Goal: Information Seeking & Learning: Learn about a topic

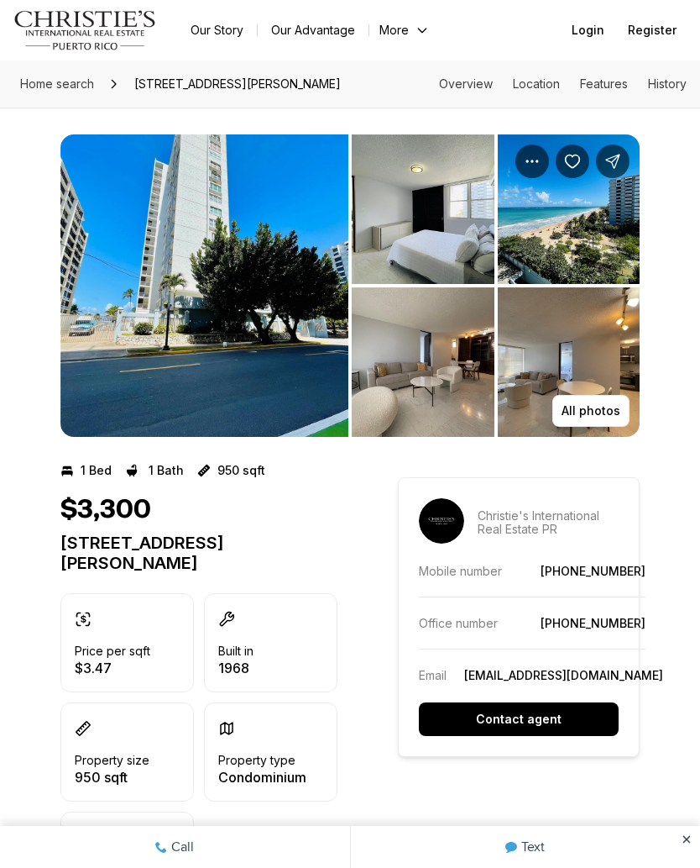
click at [384, 233] on img "View image gallery" at bounding box center [423, 209] width 143 height 150
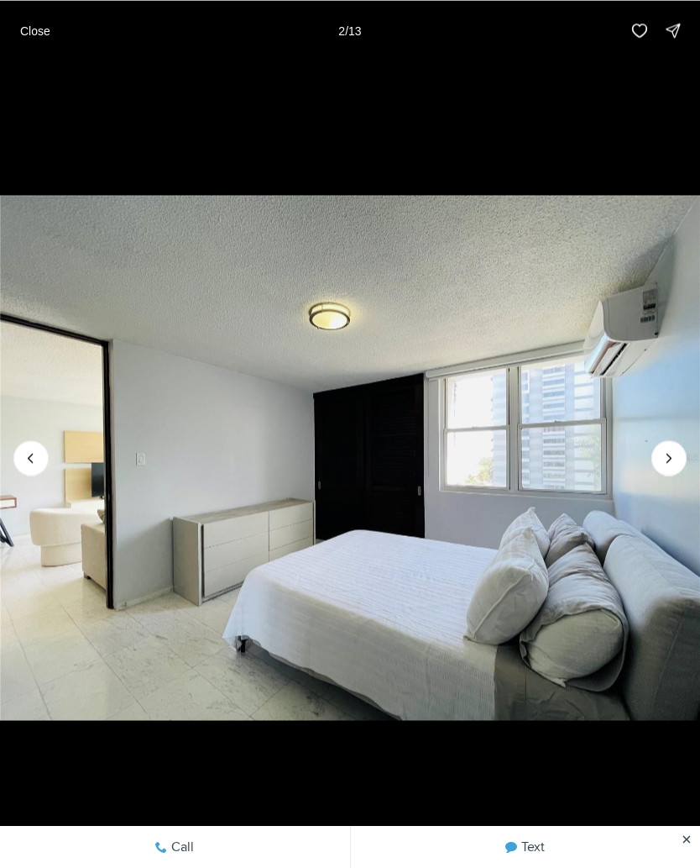
click at [664, 464] on icon "Next slide" at bounding box center [669, 457] width 17 height 17
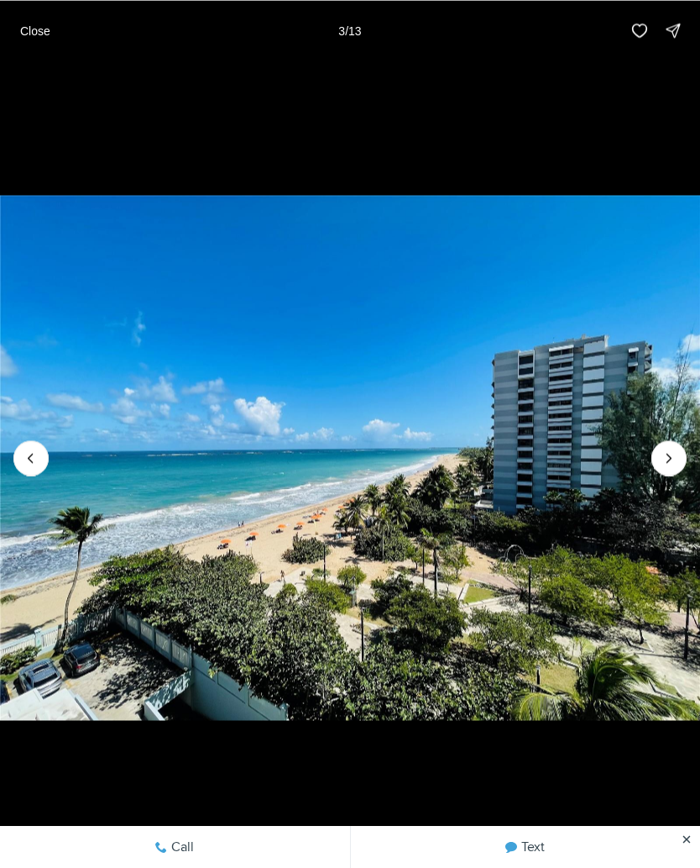
click at [664, 475] on button "Next slide" at bounding box center [669, 457] width 35 height 35
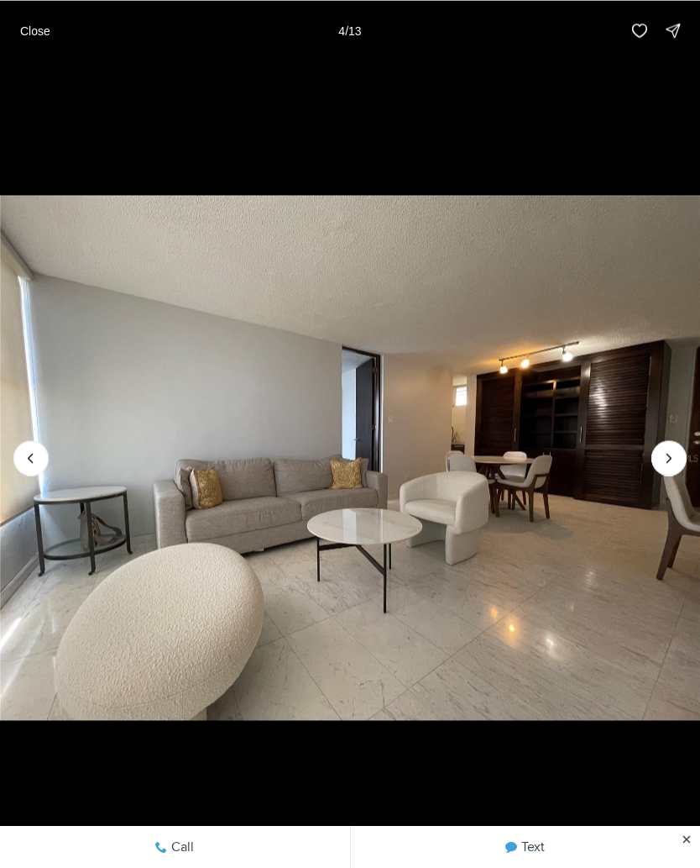
click at [665, 464] on icon "Next slide" at bounding box center [669, 457] width 17 height 17
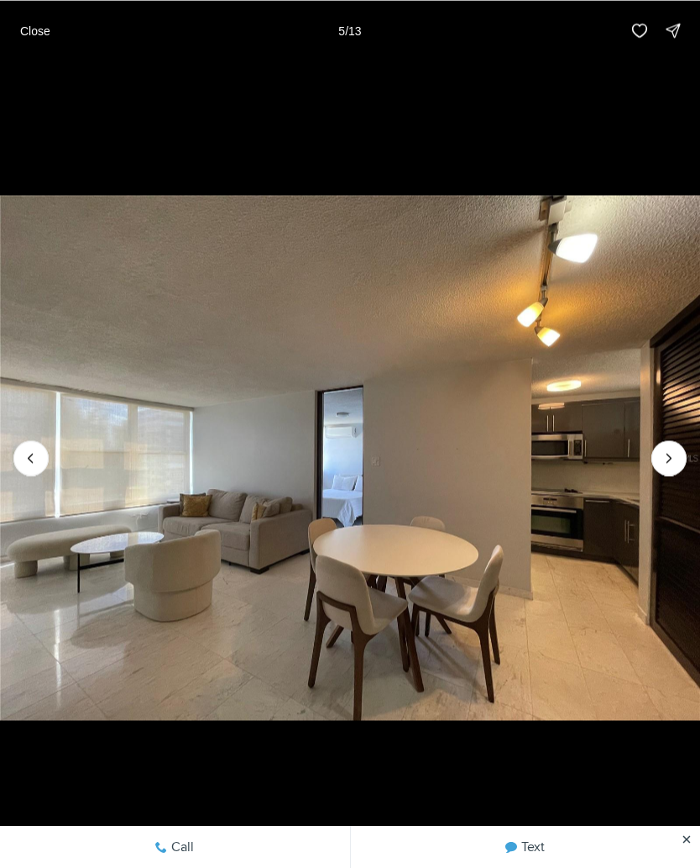
click at [664, 464] on icon "Next slide" at bounding box center [669, 457] width 17 height 17
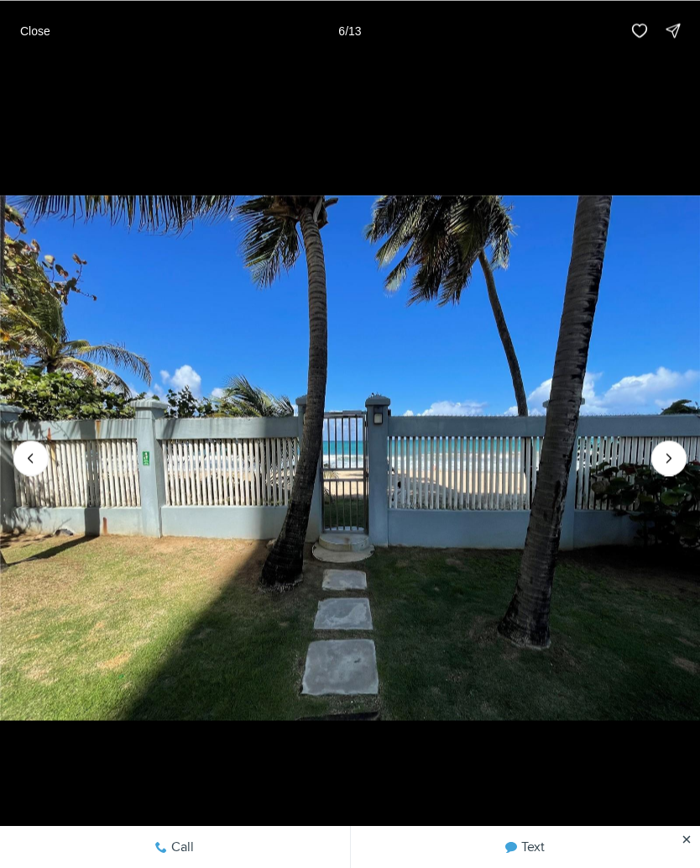
click at [671, 458] on icon "Next slide" at bounding box center [670, 458] width 4 height 8
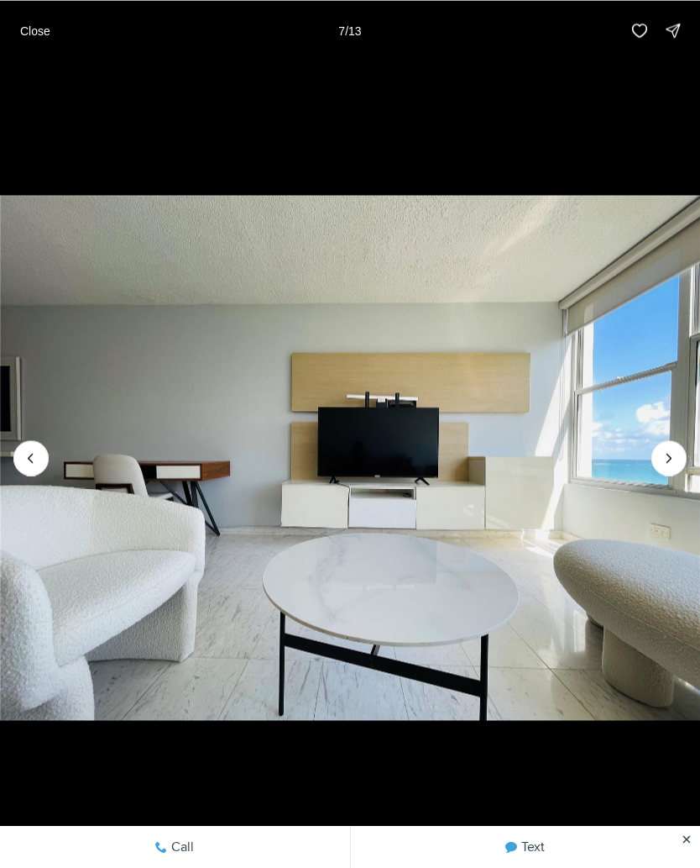
click at [663, 460] on icon "Next slide" at bounding box center [669, 457] width 17 height 17
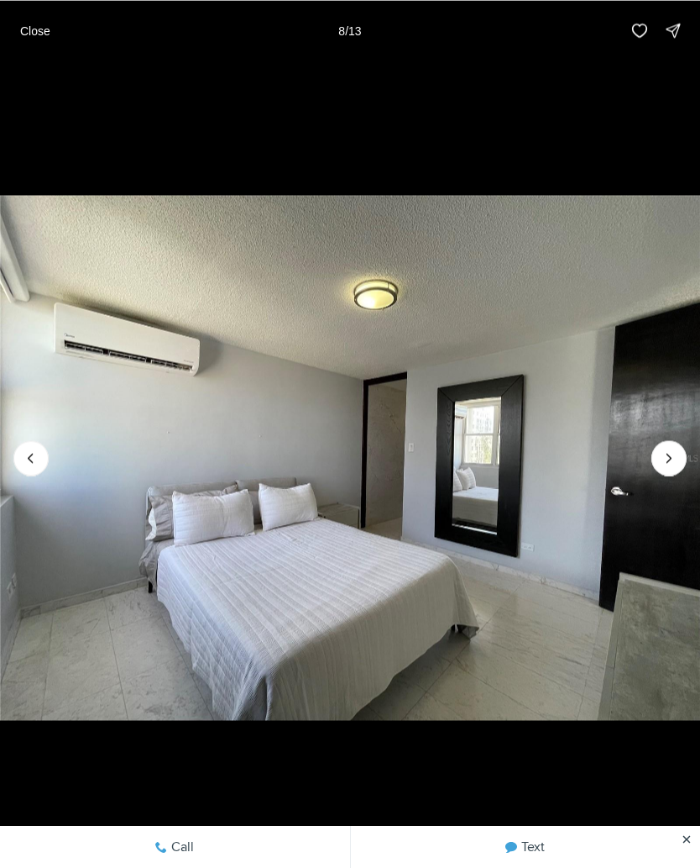
click at [669, 464] on icon "Next slide" at bounding box center [669, 457] width 17 height 17
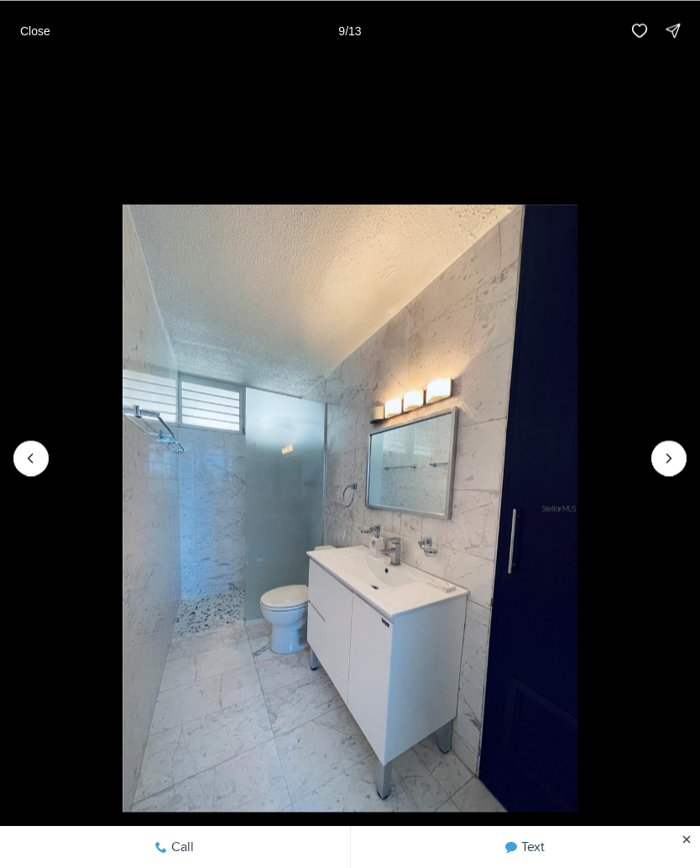
click at [39, 454] on icon "Previous slide" at bounding box center [31, 457] width 17 height 17
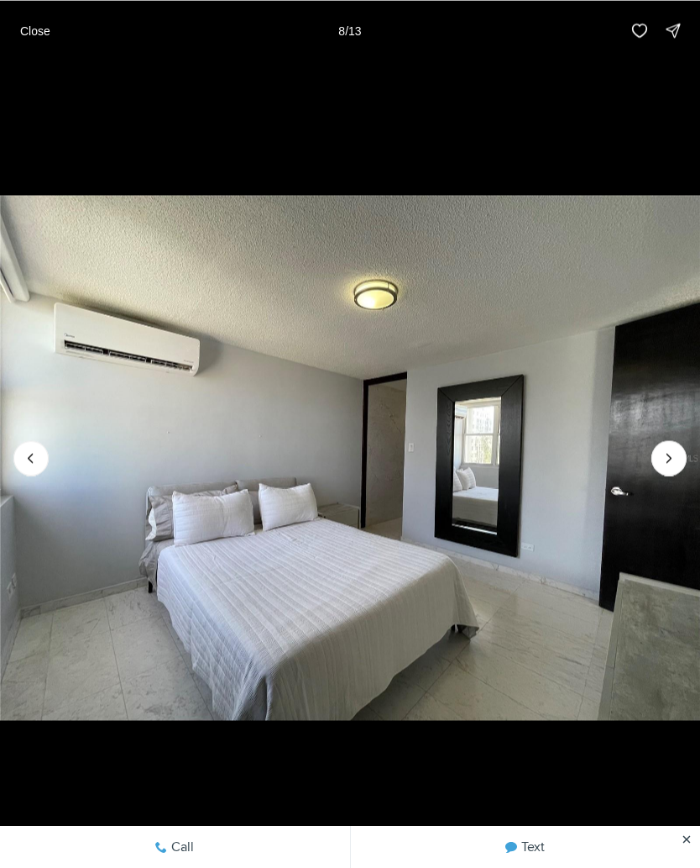
click at [664, 462] on icon "Next slide" at bounding box center [669, 457] width 17 height 17
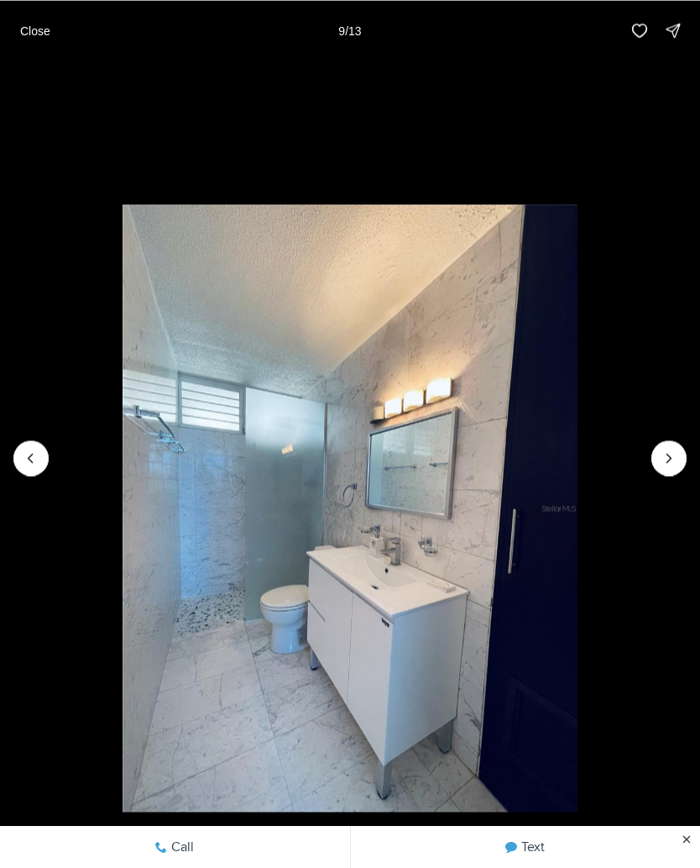
click at [668, 464] on icon "Next slide" at bounding box center [669, 457] width 17 height 17
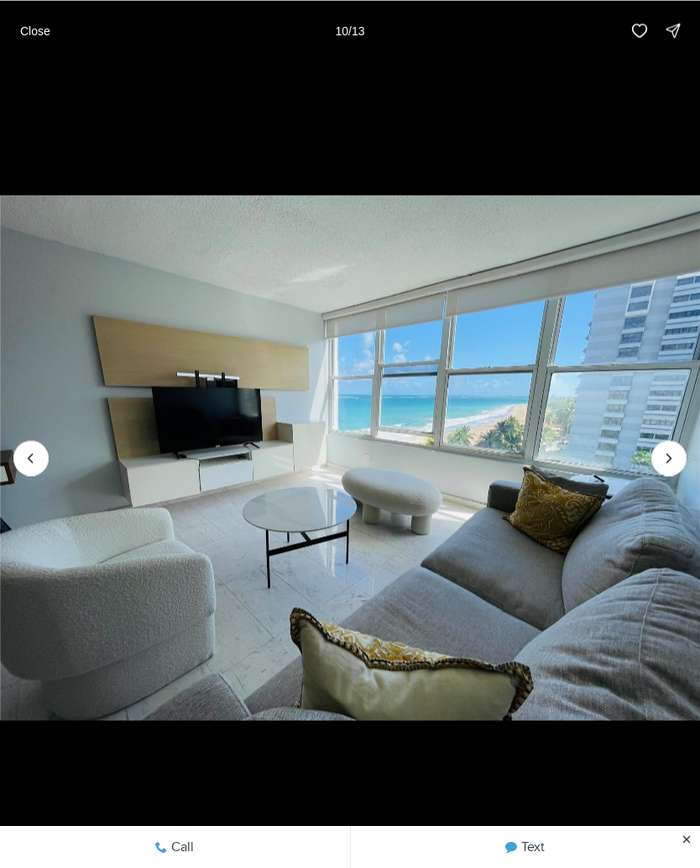
click at [675, 459] on icon "Next slide" at bounding box center [669, 457] width 17 height 17
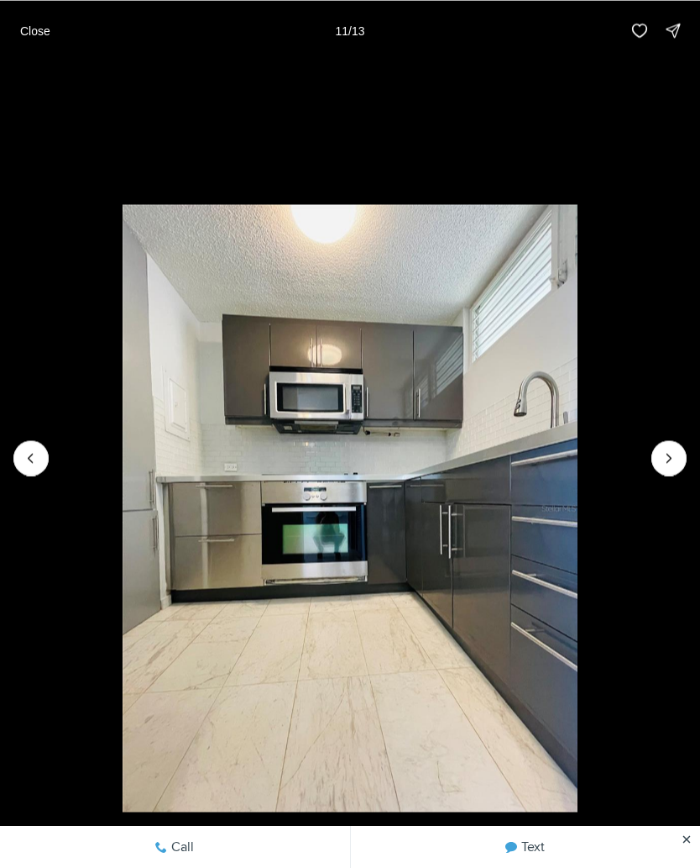
click at [656, 458] on button "Next slide" at bounding box center [669, 457] width 35 height 35
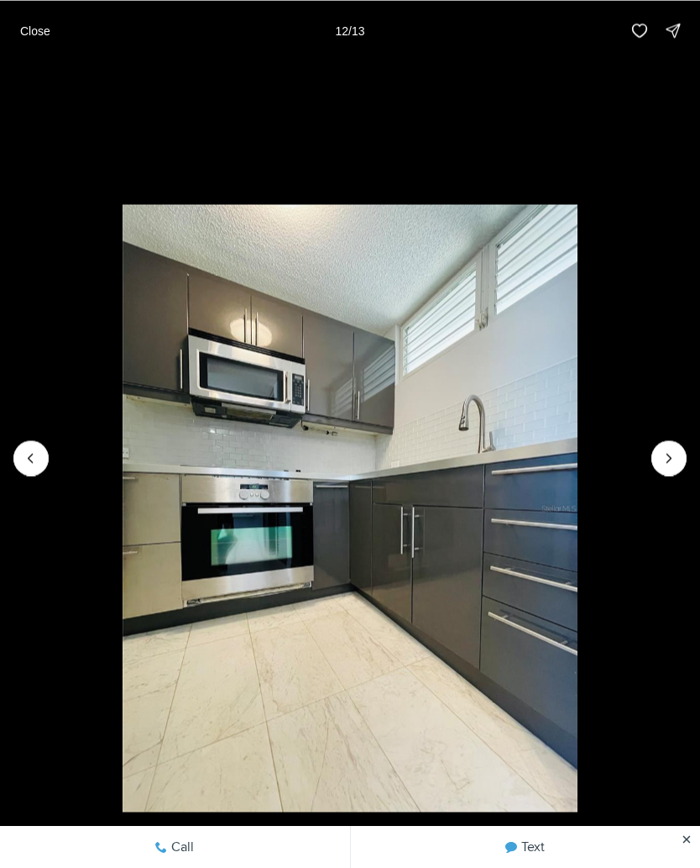
click at [661, 451] on icon "Next slide" at bounding box center [669, 457] width 17 height 17
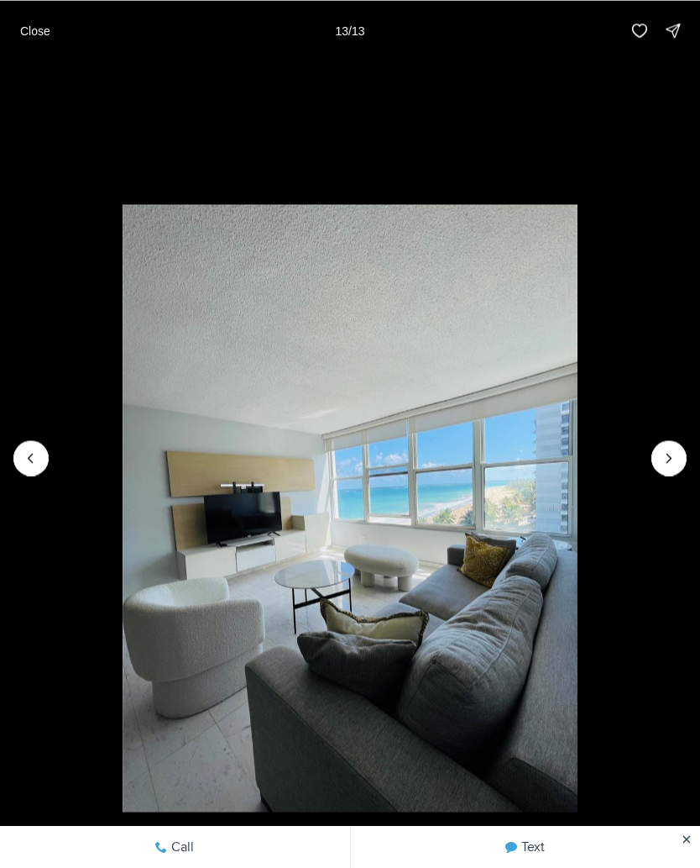
click at [662, 470] on div at bounding box center [669, 457] width 35 height 35
click at [668, 459] on div at bounding box center [669, 457] width 35 height 35
click at [651, 449] on li "13 of 13" at bounding box center [350, 457] width 700 height 794
click at [670, 459] on div at bounding box center [669, 457] width 35 height 35
click at [49, 478] on li "13 of 13" at bounding box center [350, 457] width 700 height 794
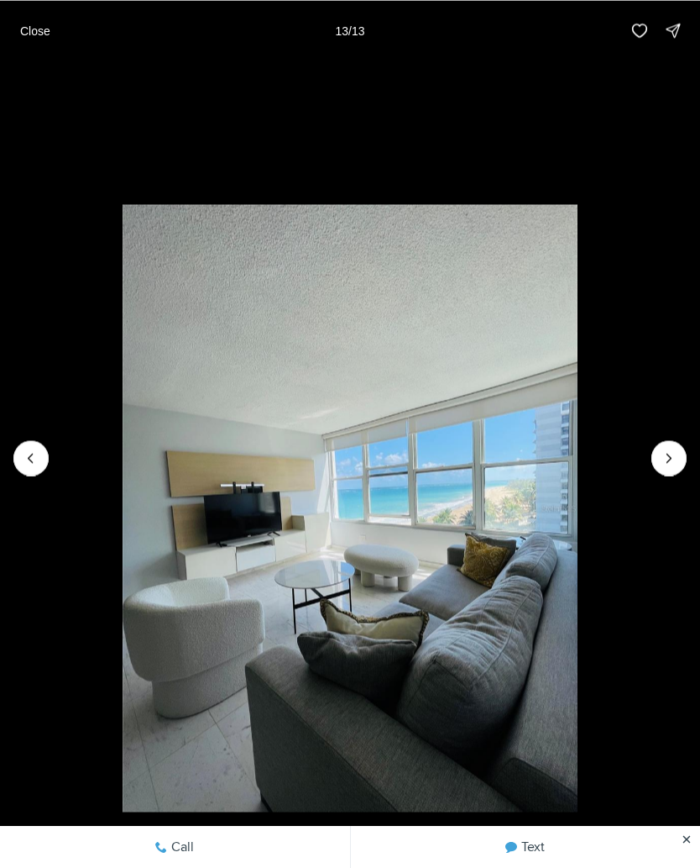
click at [30, 478] on li "13 of 13" at bounding box center [350, 457] width 700 height 794
click at [25, 471] on button "Previous slide" at bounding box center [30, 457] width 35 height 35
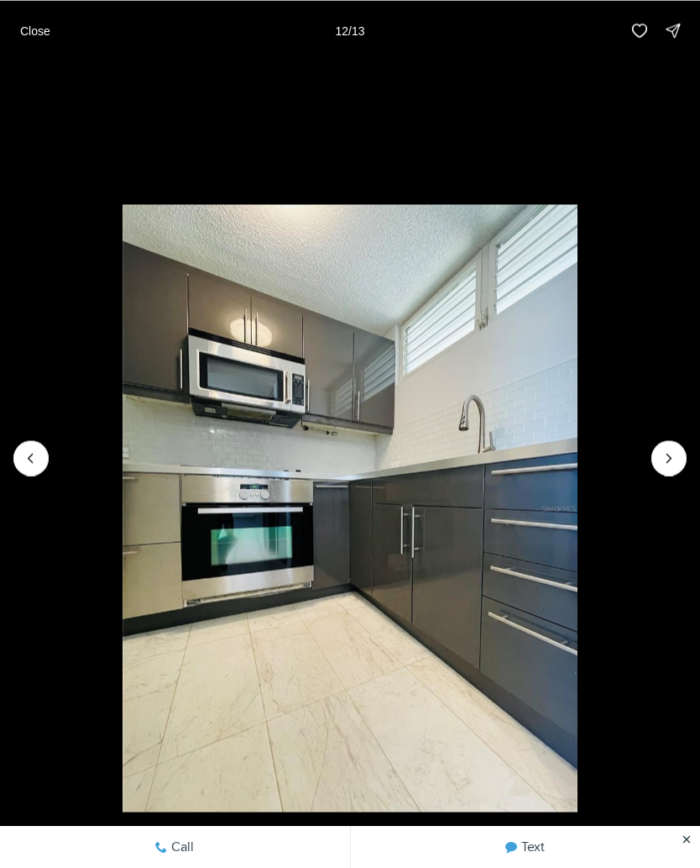
click at [28, 464] on icon "Previous slide" at bounding box center [31, 457] width 17 height 17
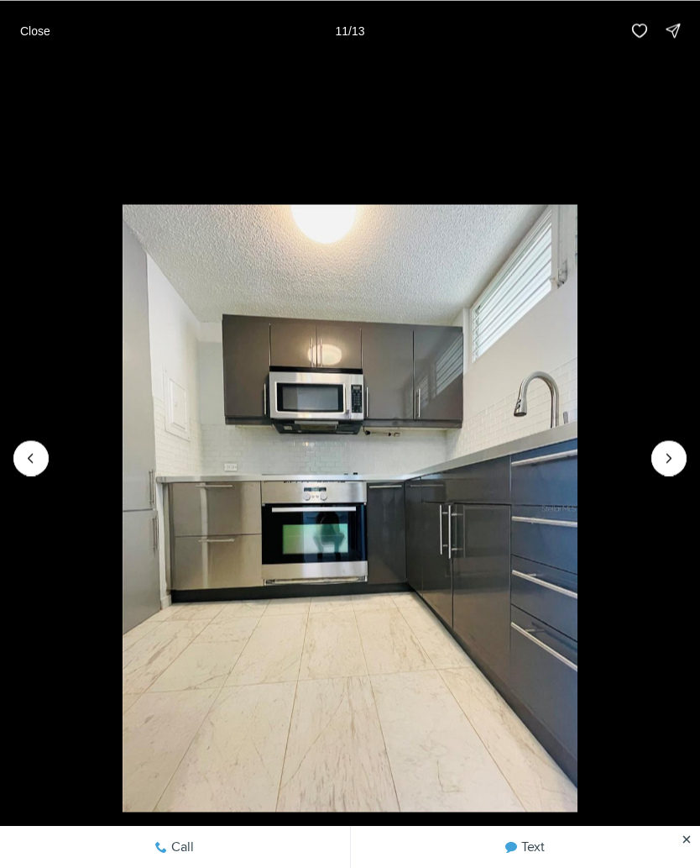
click at [29, 464] on icon "Previous slide" at bounding box center [31, 457] width 17 height 17
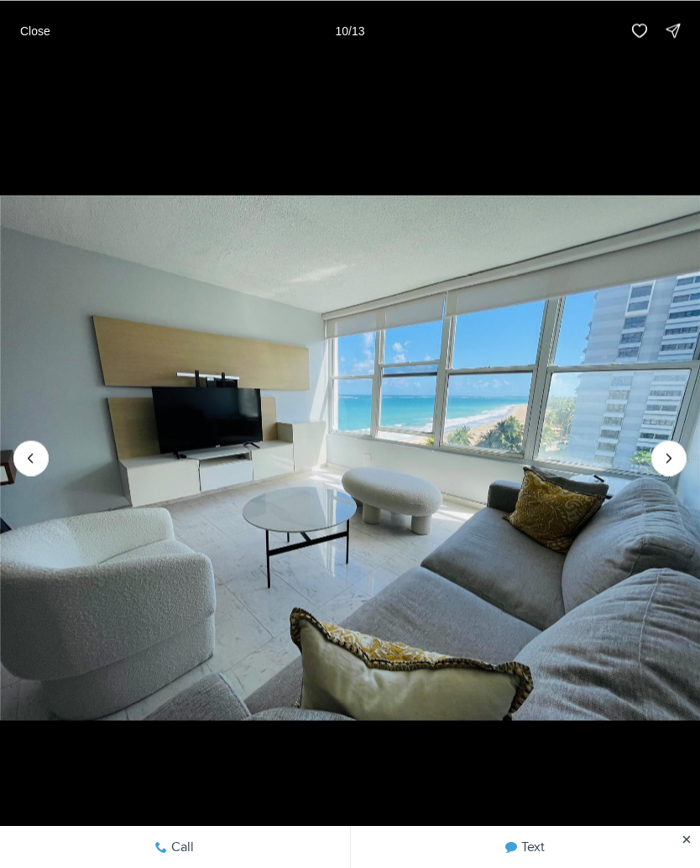
click at [25, 465] on icon "Previous slide" at bounding box center [31, 457] width 17 height 17
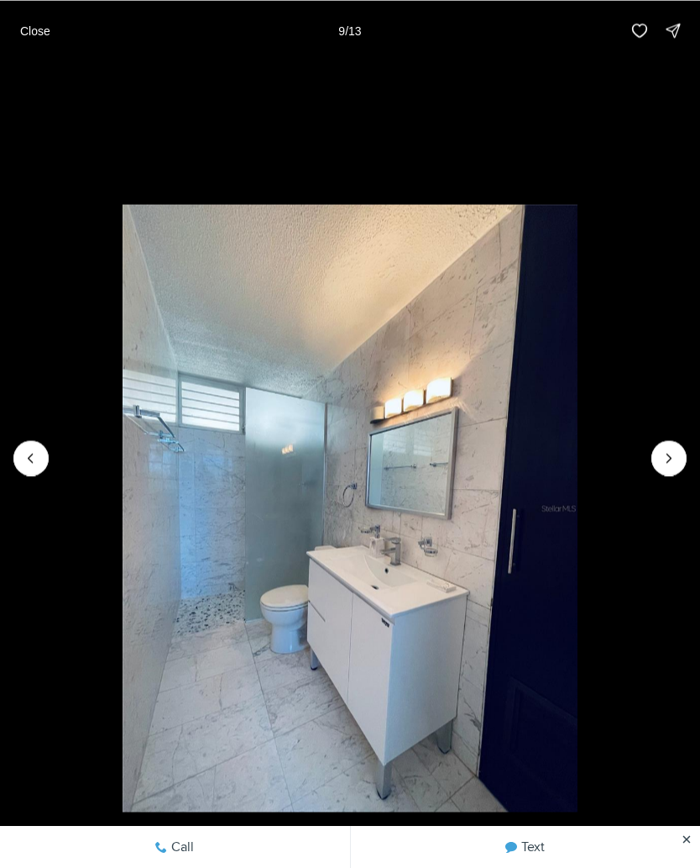
click at [39, 484] on li "9 of 13" at bounding box center [350, 457] width 700 height 794
click at [27, 464] on icon "Previous slide" at bounding box center [31, 457] width 17 height 17
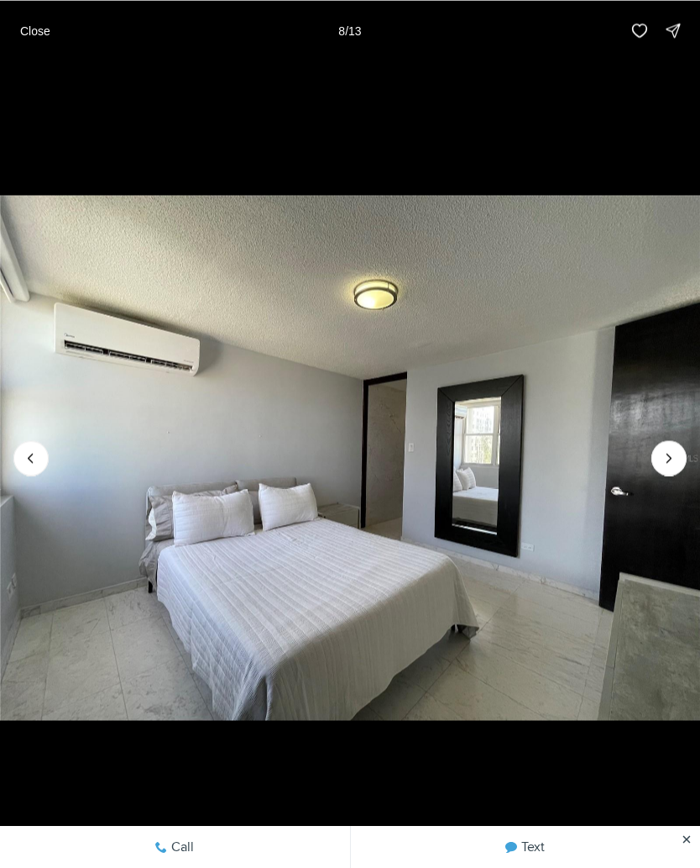
click at [29, 459] on icon "Previous slide" at bounding box center [31, 457] width 17 height 17
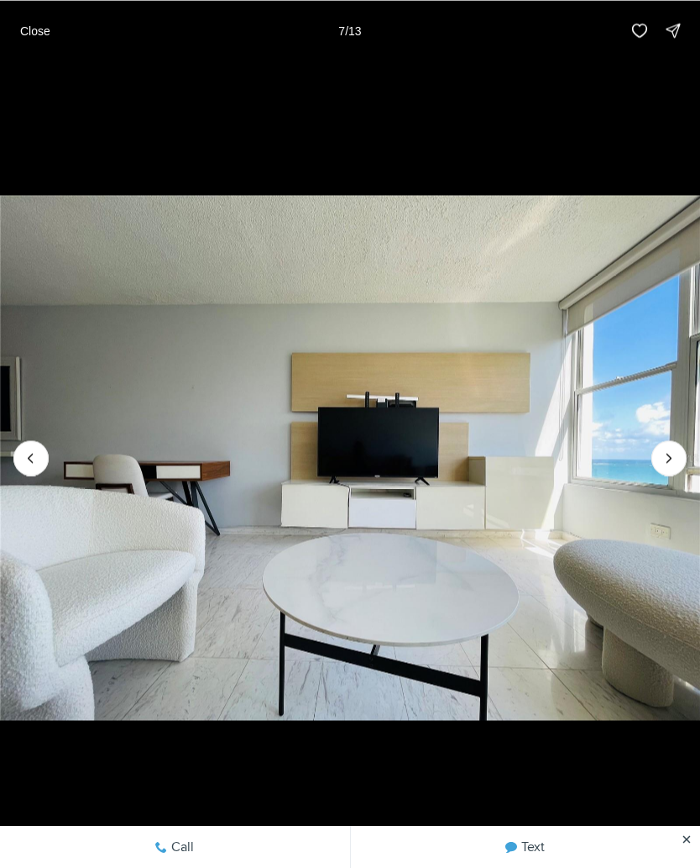
click at [23, 464] on icon "Previous slide" at bounding box center [31, 457] width 17 height 17
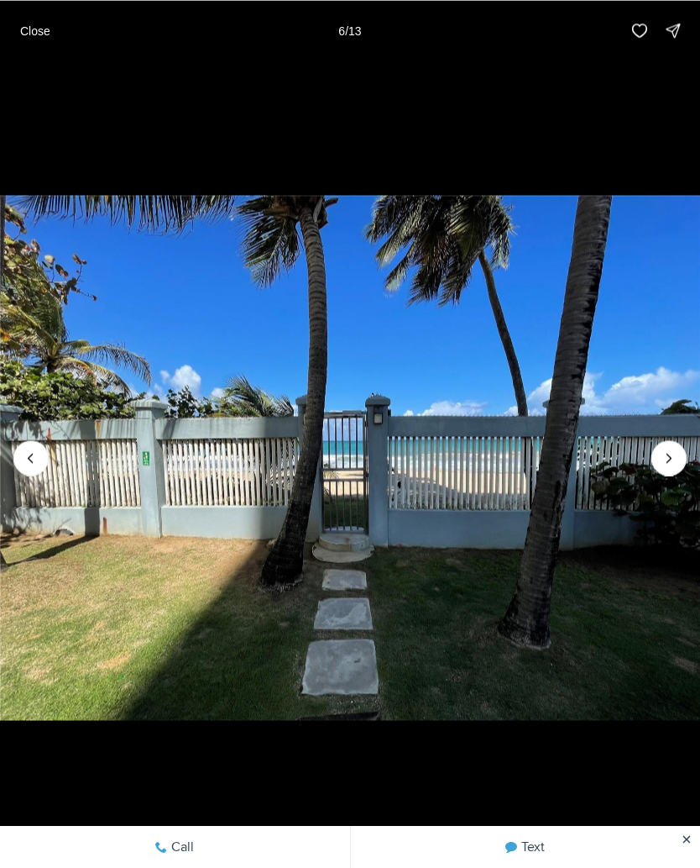
click at [29, 474] on button "Previous slide" at bounding box center [30, 457] width 35 height 35
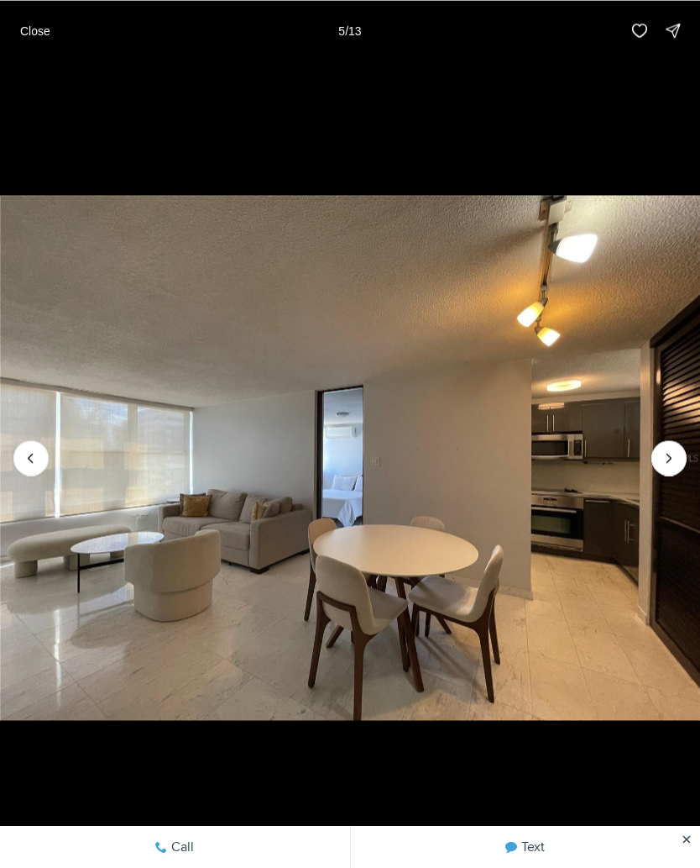
click at [13, 465] on img "5 of 13" at bounding box center [350, 457] width 700 height 607
click at [24, 464] on icon "Previous slide" at bounding box center [31, 457] width 17 height 17
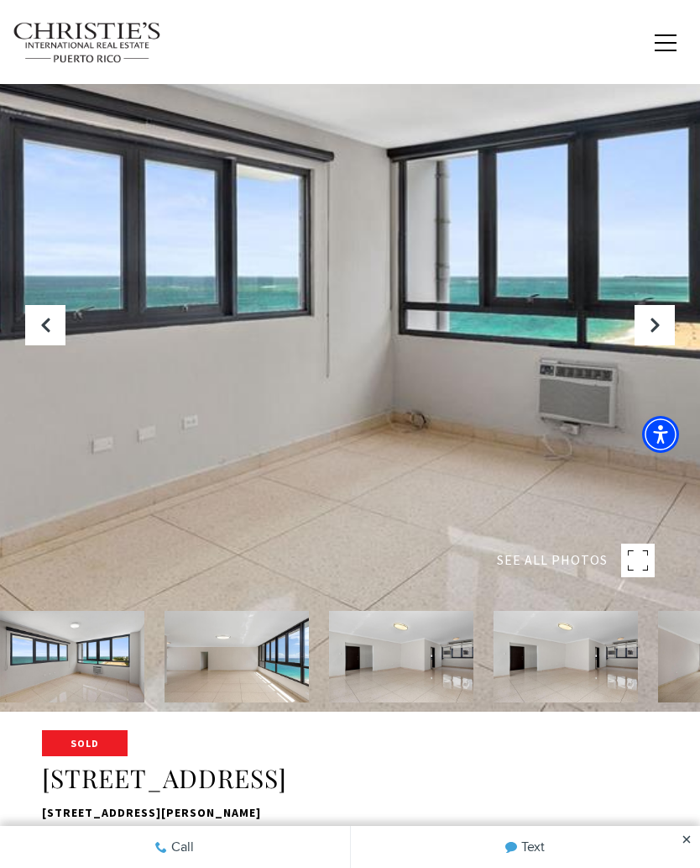
scroll to position [122, 0]
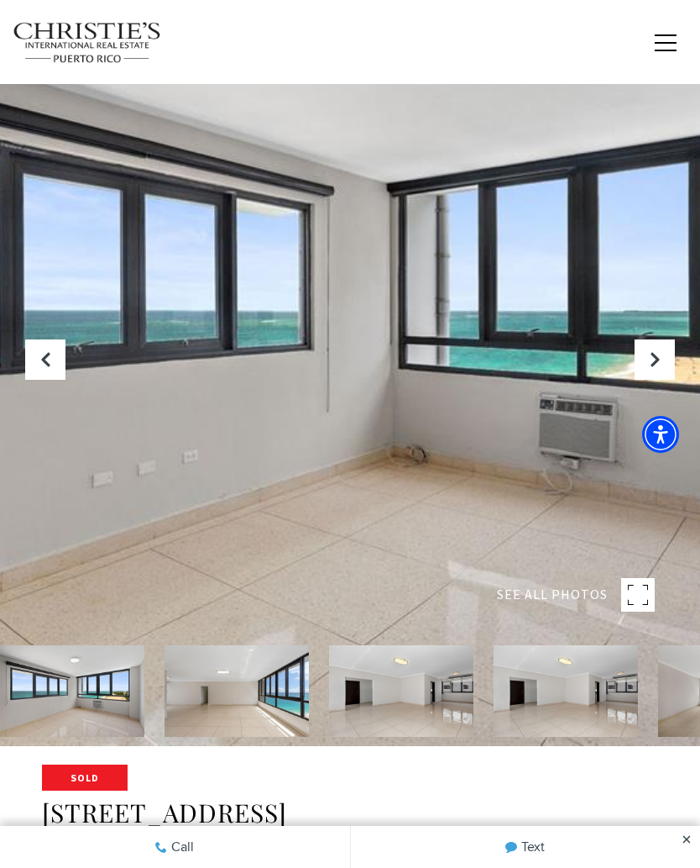
click at [643, 354] on button "Next Slide" at bounding box center [655, 359] width 40 height 40
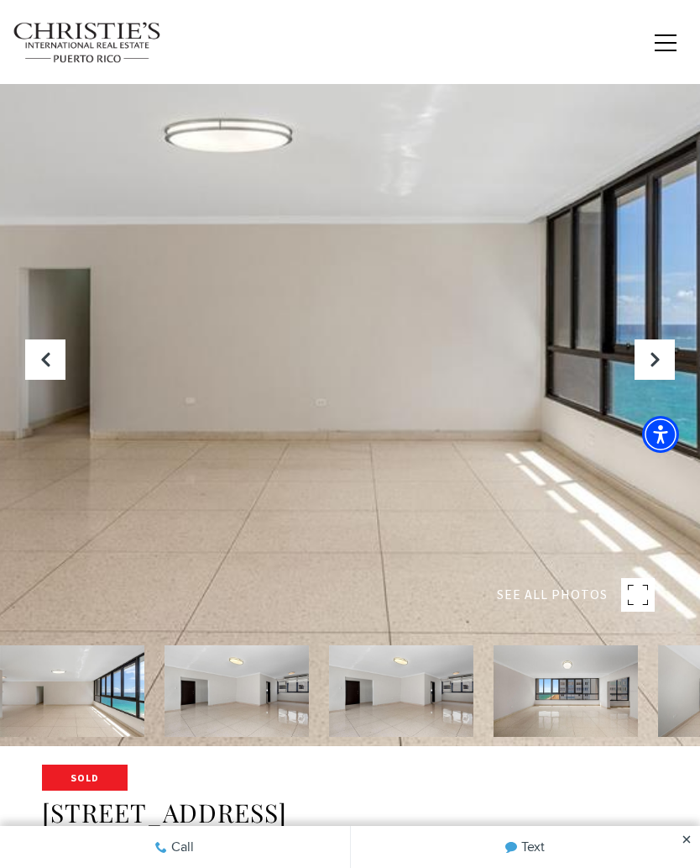
click at [648, 370] on button "Next Slide" at bounding box center [655, 359] width 40 height 40
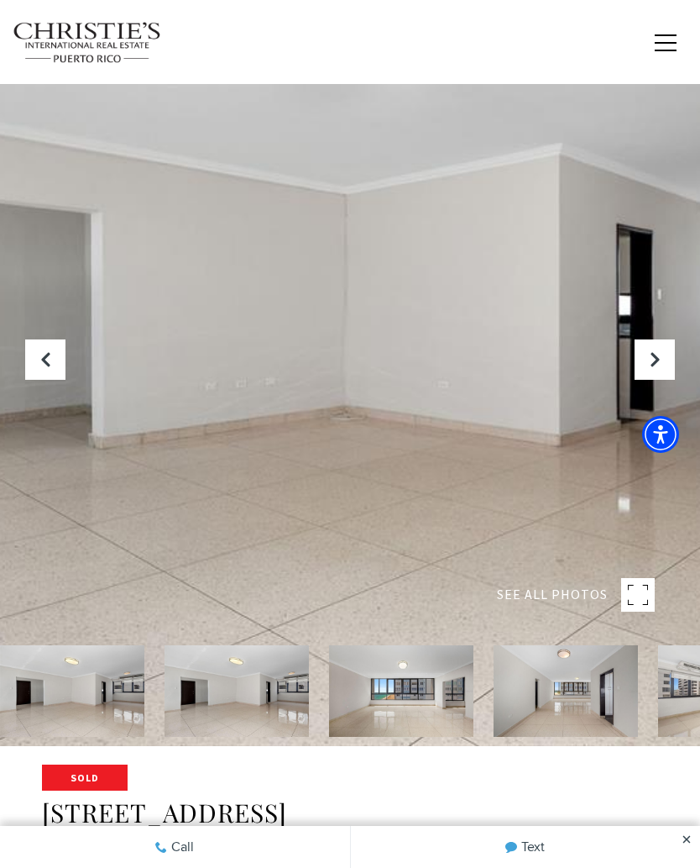
click at [657, 367] on icon "Next Slide" at bounding box center [655, 359] width 17 height 17
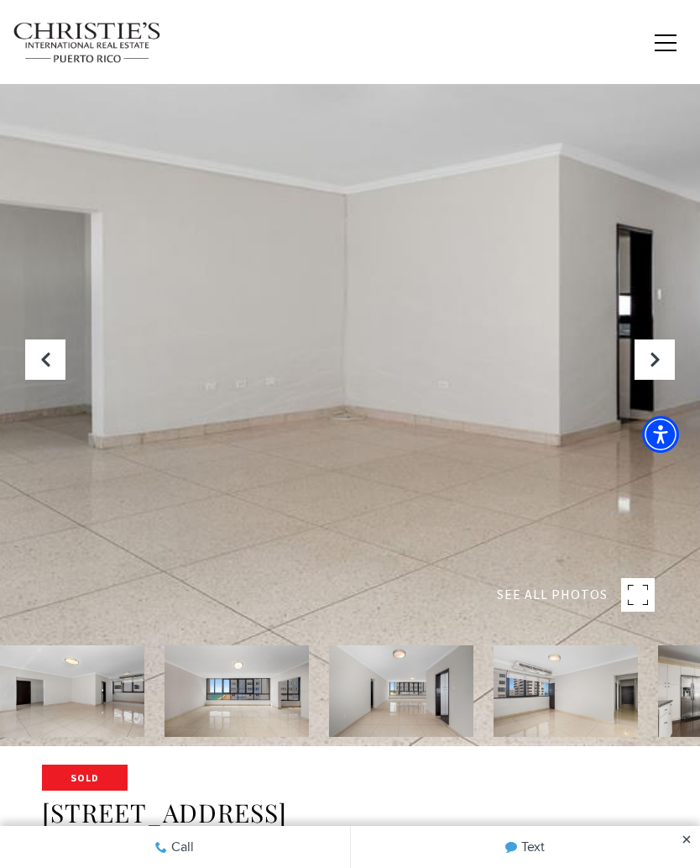
click at [638, 370] on button "Next Slide" at bounding box center [655, 359] width 40 height 40
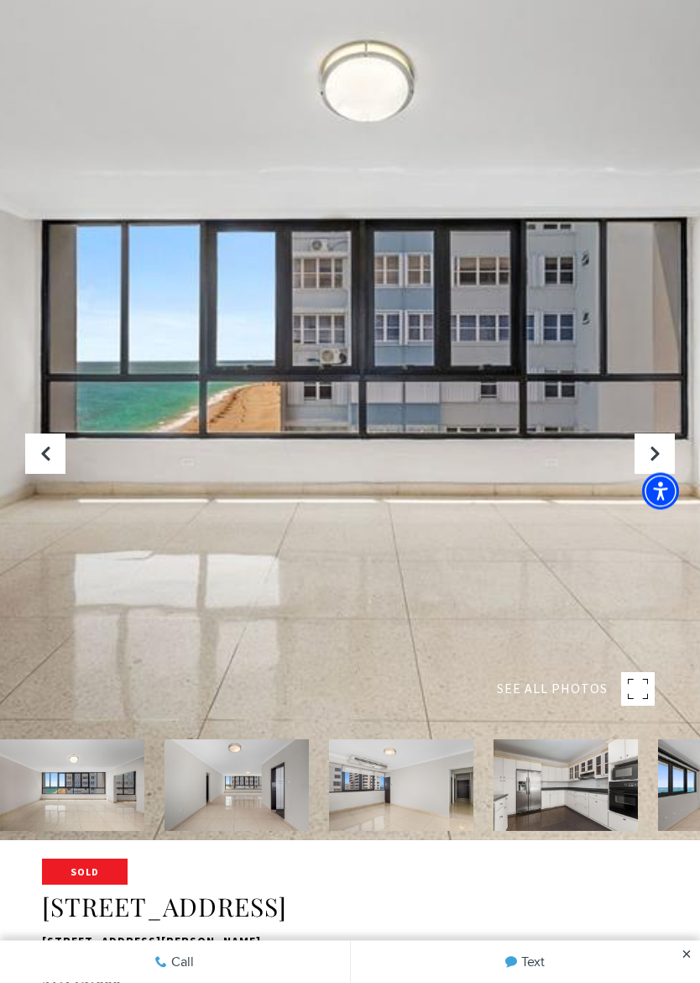
scroll to position [154, 0]
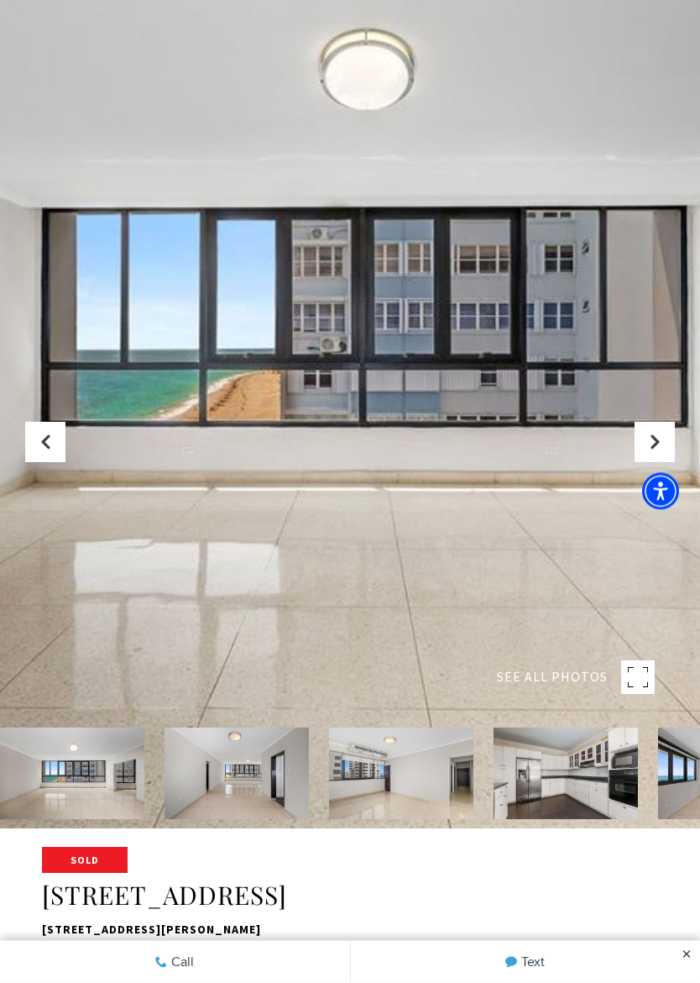
click at [648, 439] on icon "Next Slide" at bounding box center [655, 442] width 17 height 17
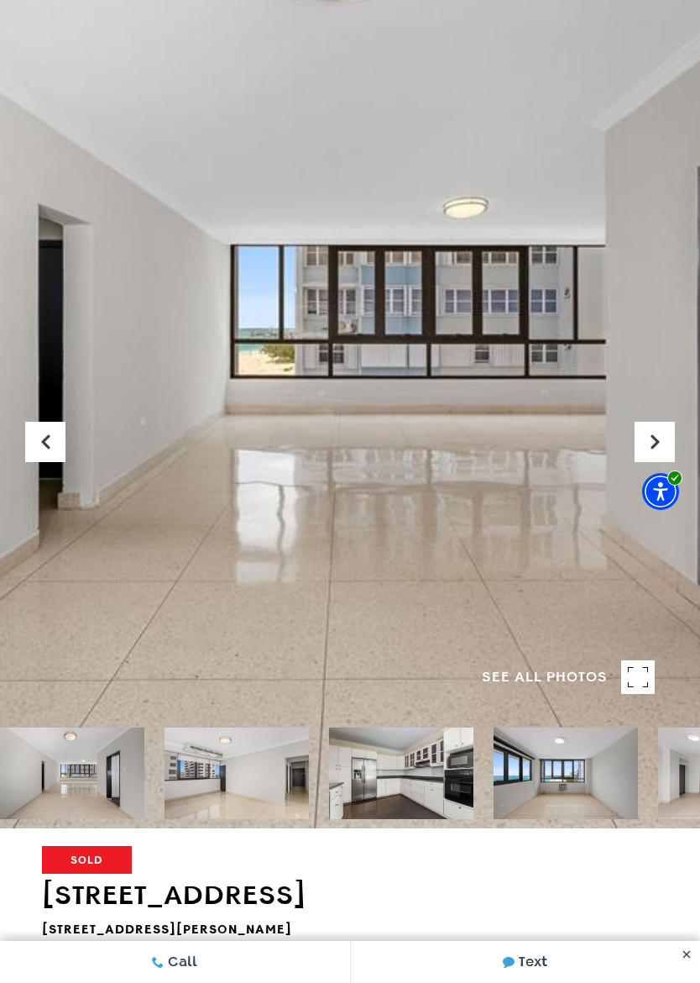
click at [646, 443] on button "Next Slide" at bounding box center [655, 442] width 40 height 40
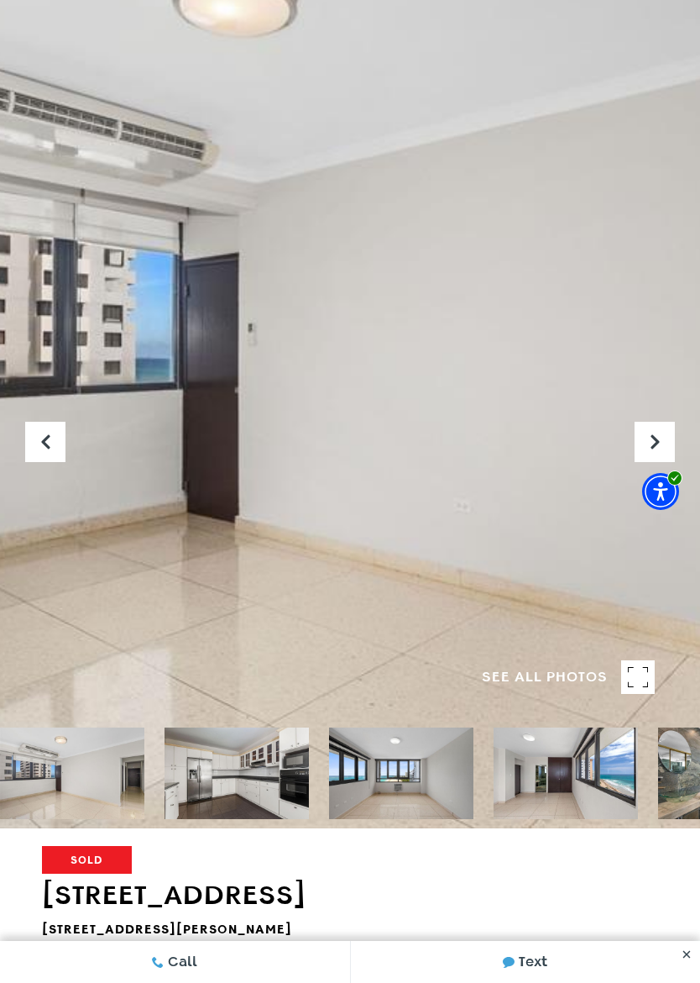
click at [643, 447] on button "Next Slide" at bounding box center [655, 442] width 40 height 40
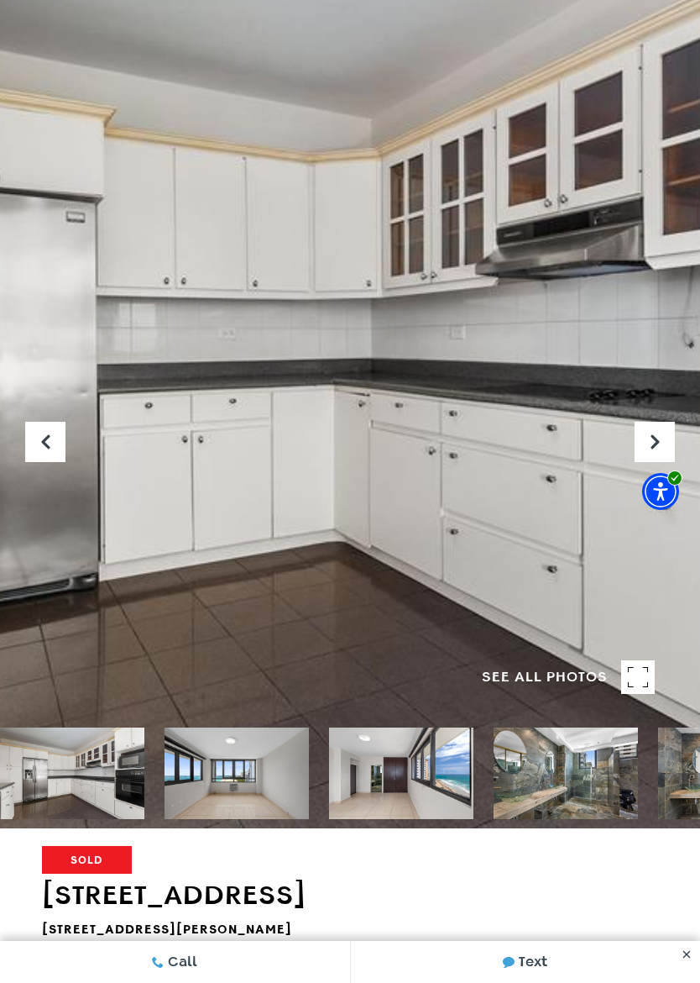
click at [649, 442] on icon "Next Slide" at bounding box center [655, 441] width 17 height 17
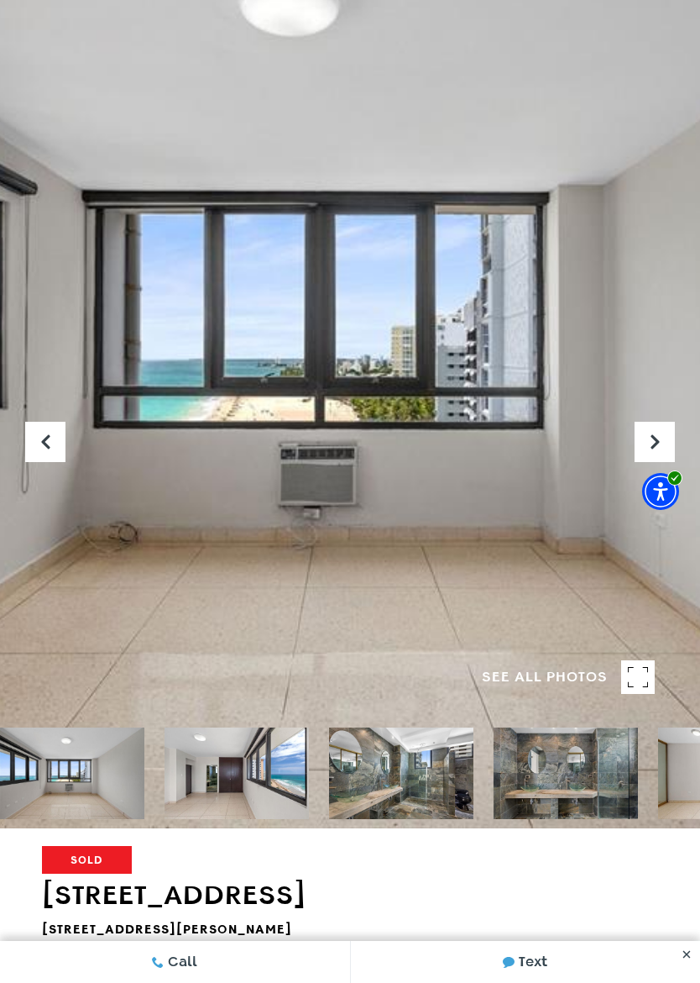
click at [653, 439] on icon "Next Slide" at bounding box center [655, 441] width 17 height 17
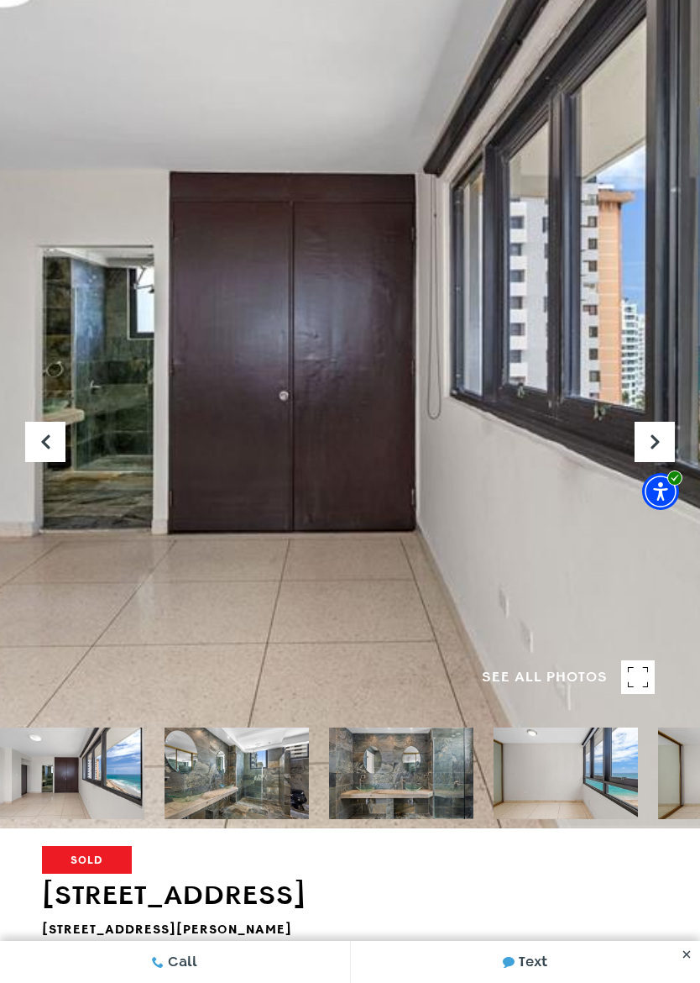
click at [643, 439] on button "Next Slide" at bounding box center [655, 442] width 40 height 40
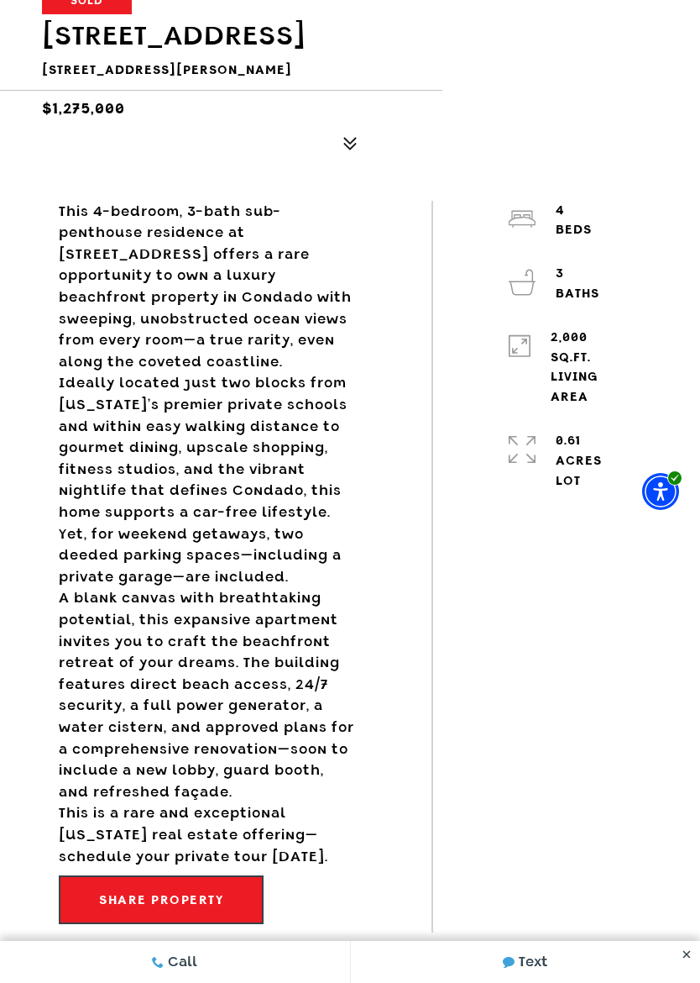
scroll to position [1104, 0]
